Goal: Information Seeking & Learning: Check status

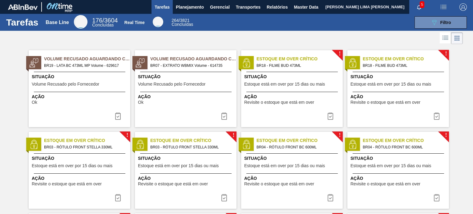
drag, startPoint x: 188, startPoint y: 11, endPoint x: 187, endPoint y: 15, distance: 4.1
click at [188, 11] on button "Planejamento" at bounding box center [190, 7] width 34 height 14
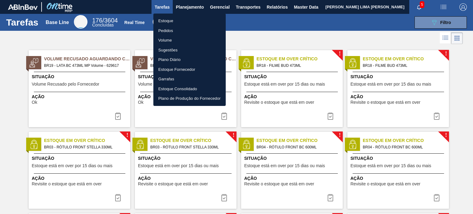
click at [183, 20] on li "Estoque" at bounding box center [189, 21] width 72 height 10
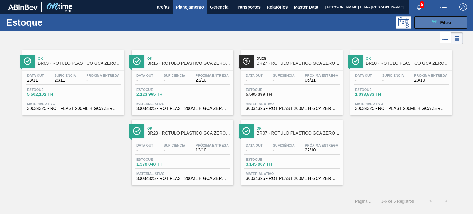
click at [441, 21] on span "Filtro" at bounding box center [445, 22] width 11 height 5
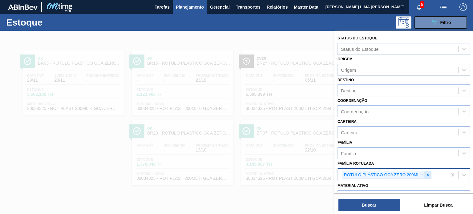
click at [428, 173] on icon at bounding box center [427, 175] width 4 height 4
click at [273, 85] on div at bounding box center [236, 138] width 473 height 214
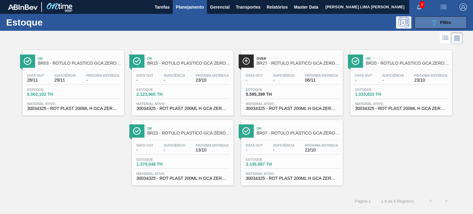
click at [450, 26] on div "089F7B8B-B2A5-4AFE-B5C0-19BA573D28AC Filtro" at bounding box center [440, 22] width 21 height 7
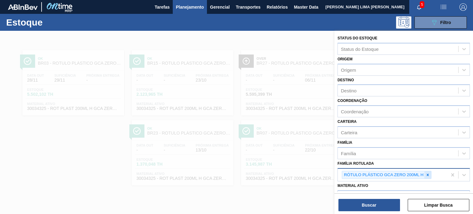
click at [427, 174] on icon at bounding box center [428, 175] width 2 height 2
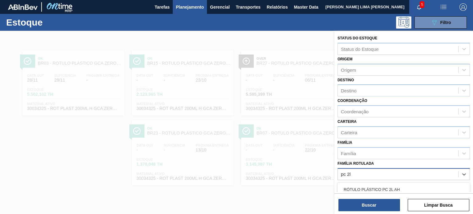
type Rotulada "pc 2l h"
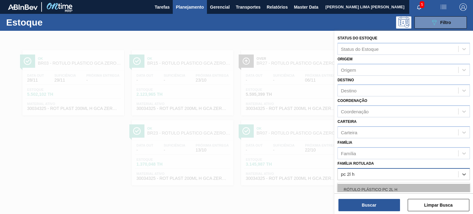
click at [420, 189] on div "RÓTULO PLÁSTICO PC 2L H" at bounding box center [403, 189] width 132 height 11
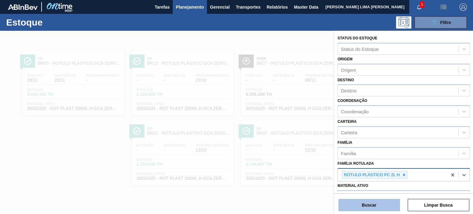
click at [390, 204] on button "Buscar" at bounding box center [369, 205] width 62 height 12
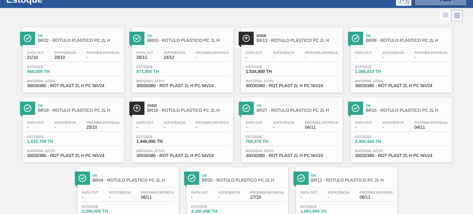
scroll to position [56, 0]
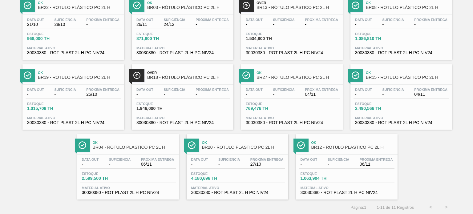
click at [163, 110] on div "Estoque 1.946,000 TH" at bounding box center [182, 107] width 95 height 11
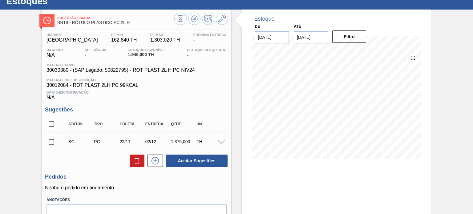
scroll to position [53, 0]
